Goal: Check status

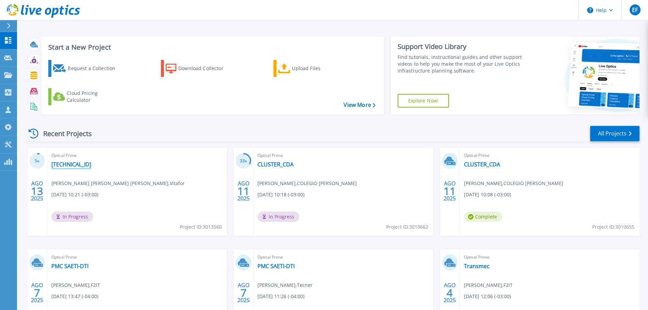
click at [80, 165] on link "[TECHNICAL_ID]" at bounding box center [71, 164] width 40 height 7
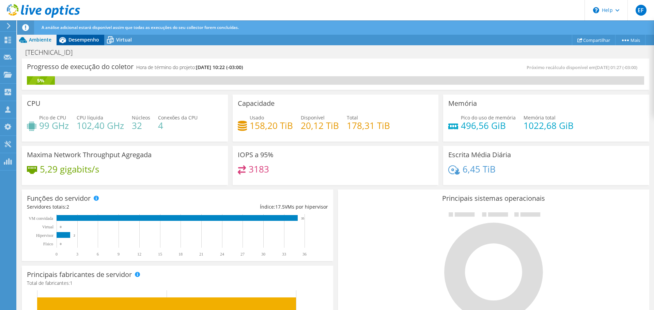
click at [77, 42] on span "Desempenho" at bounding box center [83, 39] width 31 height 6
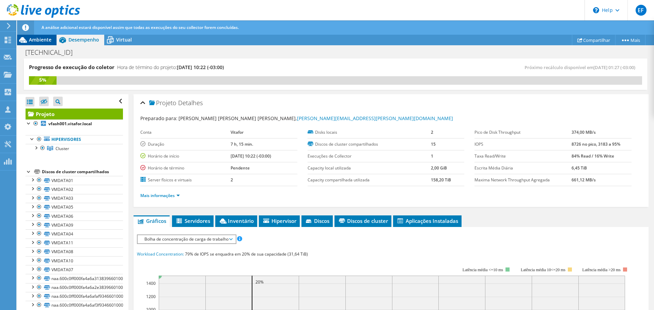
click at [48, 42] on span "Ambiente" at bounding box center [40, 39] width 22 height 6
